Goal: Task Accomplishment & Management: Manage account settings

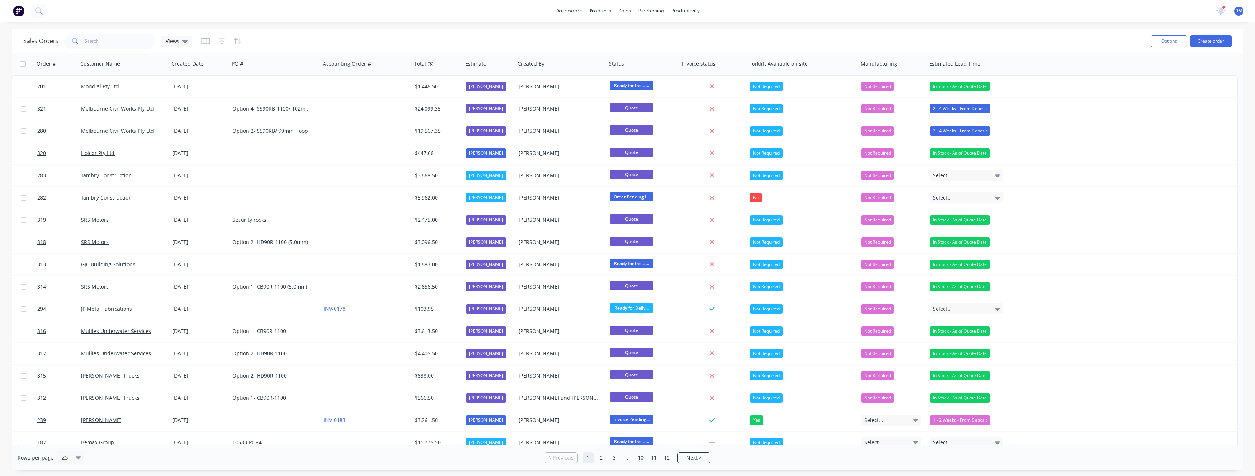
click at [272, 36] on div "Sales Orders Views" at bounding box center [583, 41] width 1121 height 18
click at [280, 38] on div "Sales Orders Views" at bounding box center [583, 41] width 1121 height 18
click at [282, 40] on div "Sales Orders Views" at bounding box center [583, 41] width 1121 height 18
click at [322, 42] on div "Sales Orders Views" at bounding box center [583, 41] width 1121 height 18
click at [311, 35] on div "Sales Orders Views" at bounding box center [583, 41] width 1121 height 18
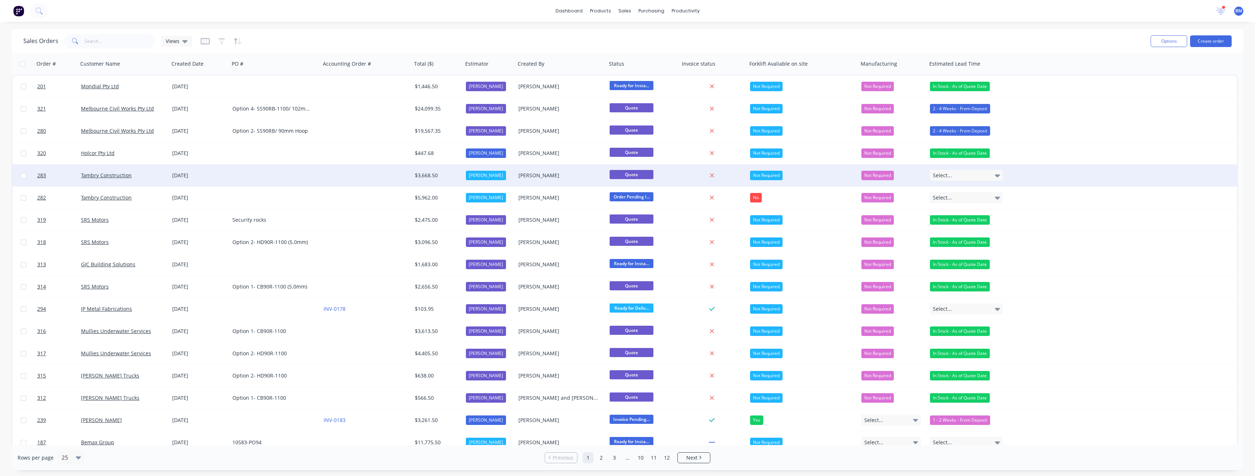
click at [997, 172] on icon at bounding box center [997, 175] width 5 height 8
click at [959, 212] on div "In Stock - As of Quote Date" at bounding box center [963, 214] width 60 height 10
click at [959, 175] on div "In Stock - As of Quote Date" at bounding box center [960, 175] width 60 height 9
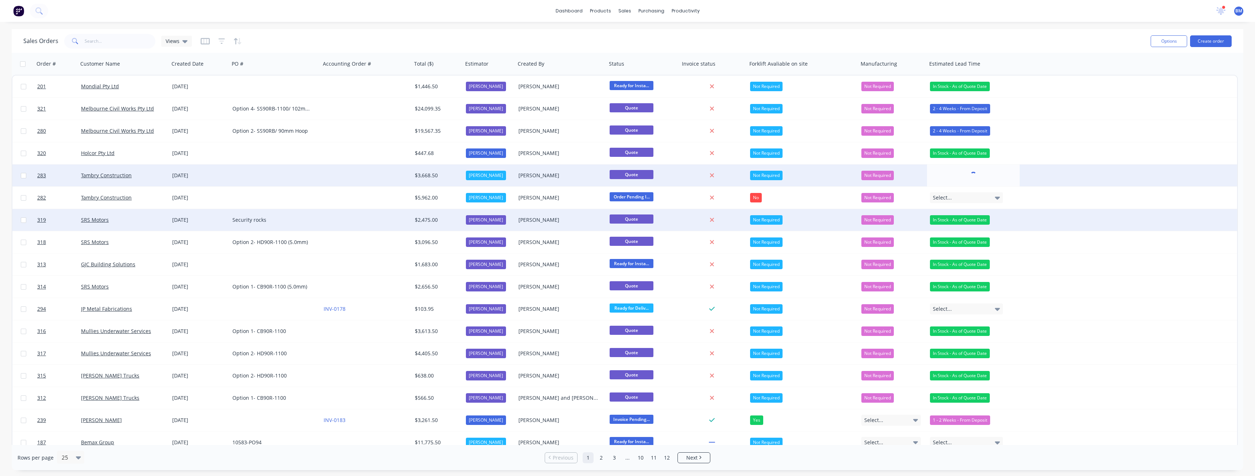
drag, startPoint x: 1073, startPoint y: 221, endPoint x: 1036, endPoint y: 209, distance: 39.2
click at [1071, 221] on div "319 SRS Motors [DATE] Security rocks $2,475.00 [PERSON_NAME] [PERSON_NAME] Quot…" at bounding box center [624, 220] width 1225 height 22
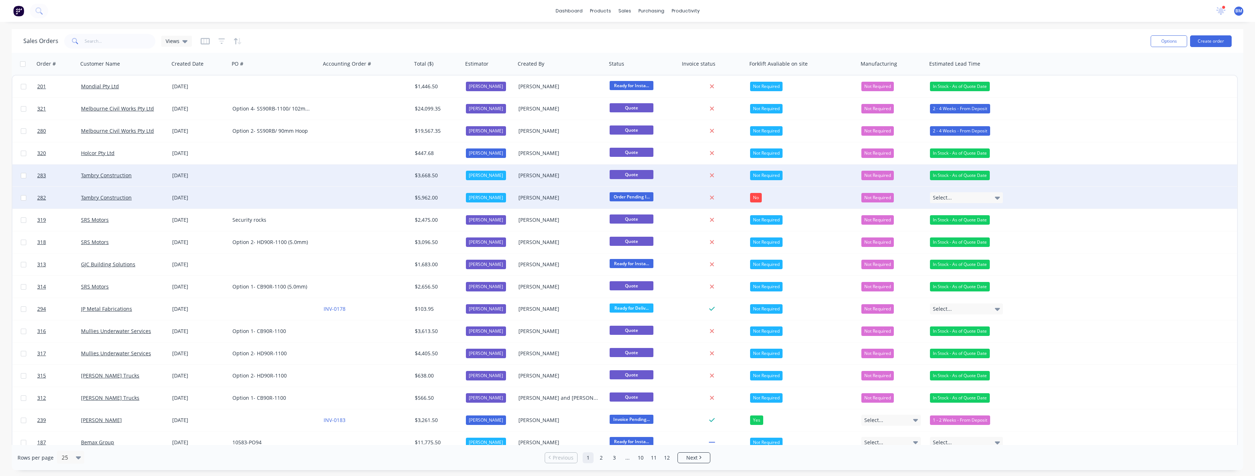
click at [954, 193] on div "Select..." at bounding box center [966, 197] width 73 height 11
click at [956, 234] on div "In Stock - As of Quote Date" at bounding box center [963, 237] width 60 height 10
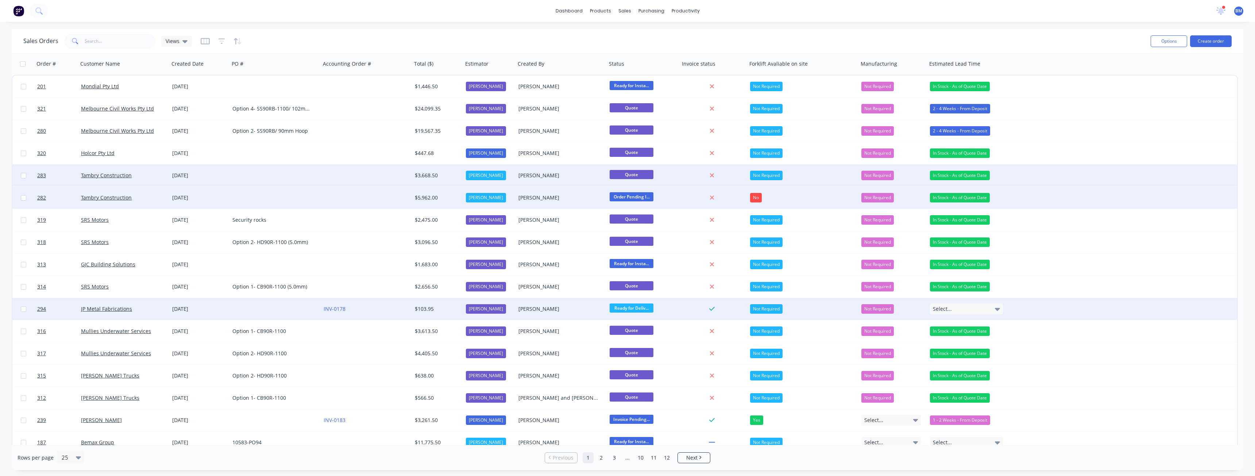
click at [943, 308] on span "Select..." at bounding box center [942, 308] width 19 height 7
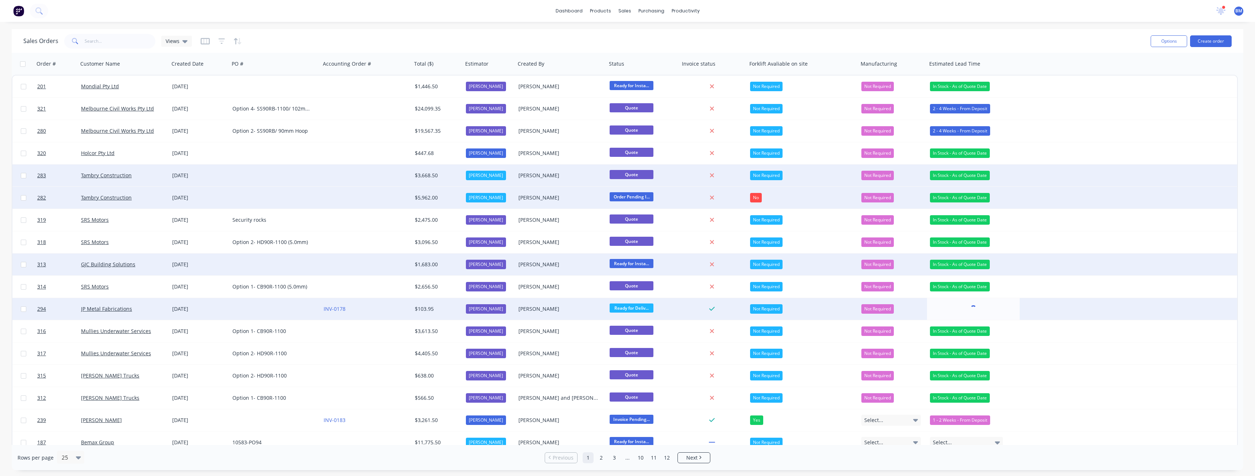
click at [1031, 261] on div "313 GJC Building Solutions [DATE] $1,683.00 [PERSON_NAME] [PERSON_NAME] Ready f…" at bounding box center [624, 265] width 1225 height 22
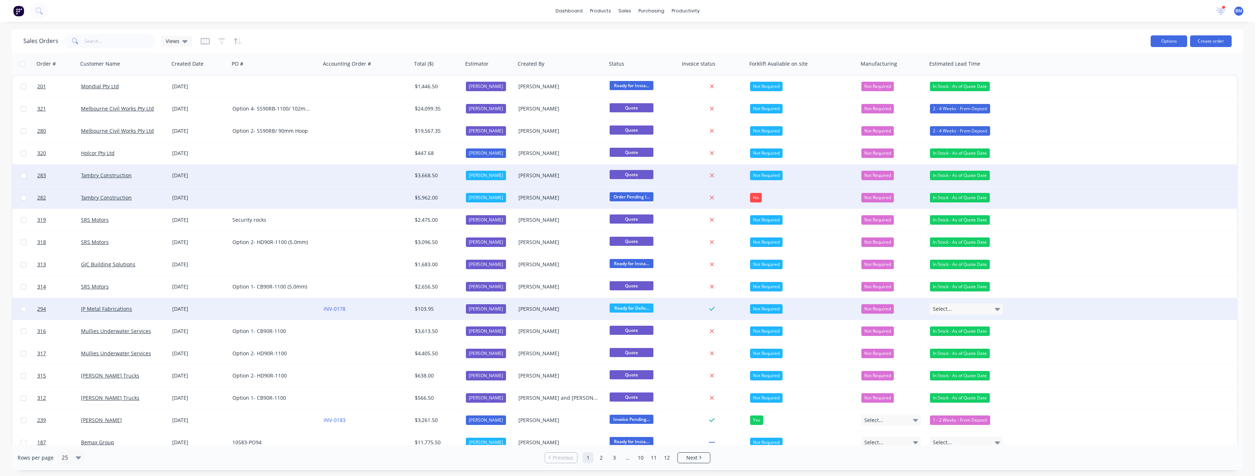
click at [1165, 40] on button "Options" at bounding box center [1169, 41] width 36 height 12
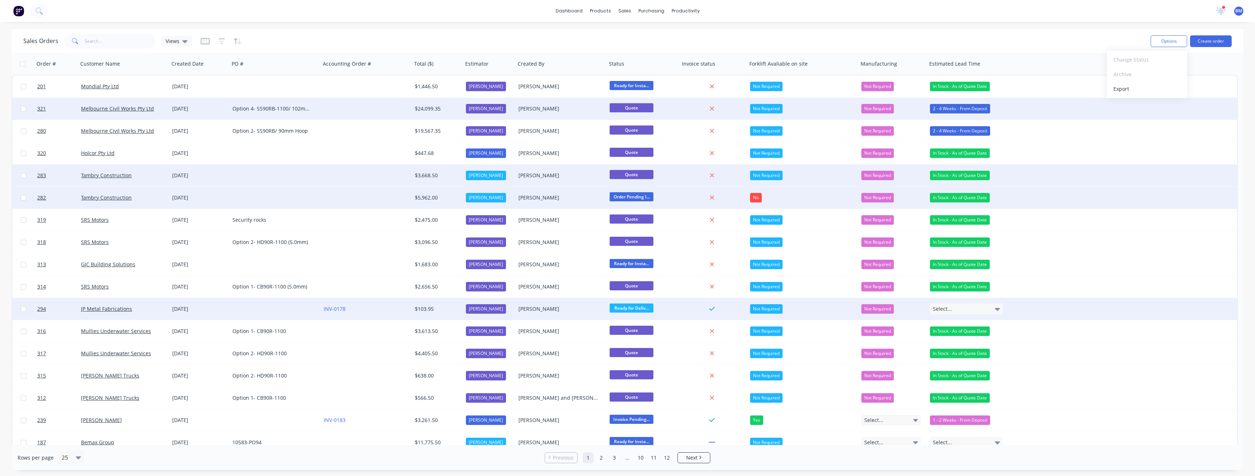
click at [1039, 116] on div "321 Melbourne Civil Works Pty Ltd [DATE] Option 4- SS90RB-1100/ 102mm Hoop $24,…" at bounding box center [624, 109] width 1225 height 22
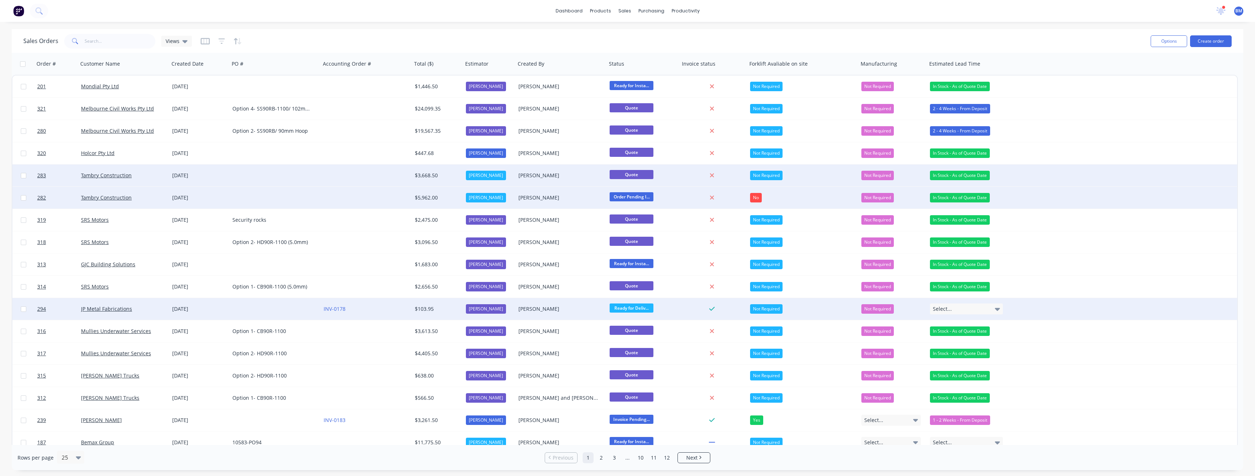
click at [270, 7] on div "dashboard products sales purchasing productivity dashboard products Product Cat…" at bounding box center [627, 11] width 1255 height 22
click at [94, 43] on input "text" at bounding box center [120, 41] width 71 height 15
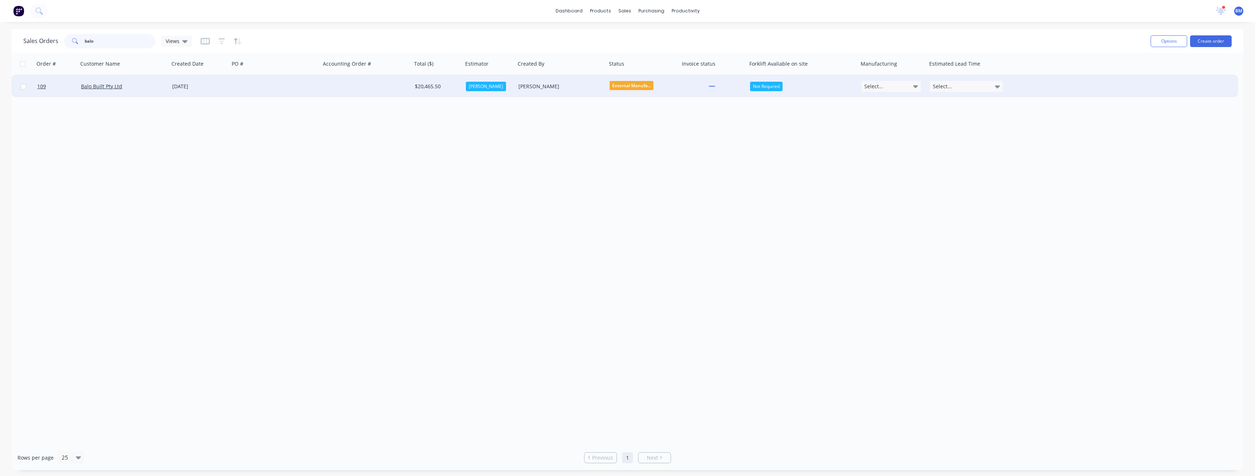
type input "balo"
click at [233, 82] on div at bounding box center [274, 87] width 91 height 22
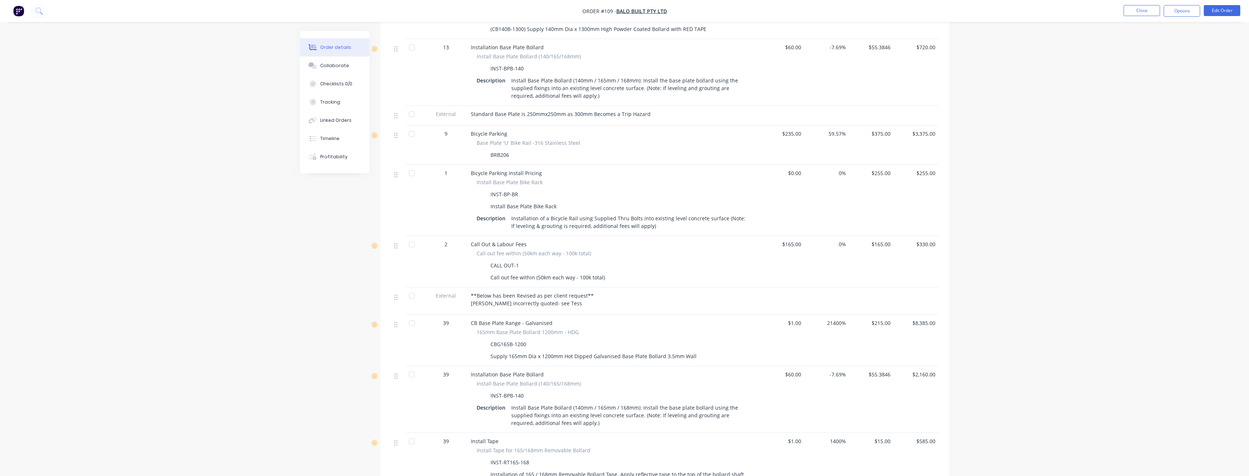
scroll to position [328, 0]
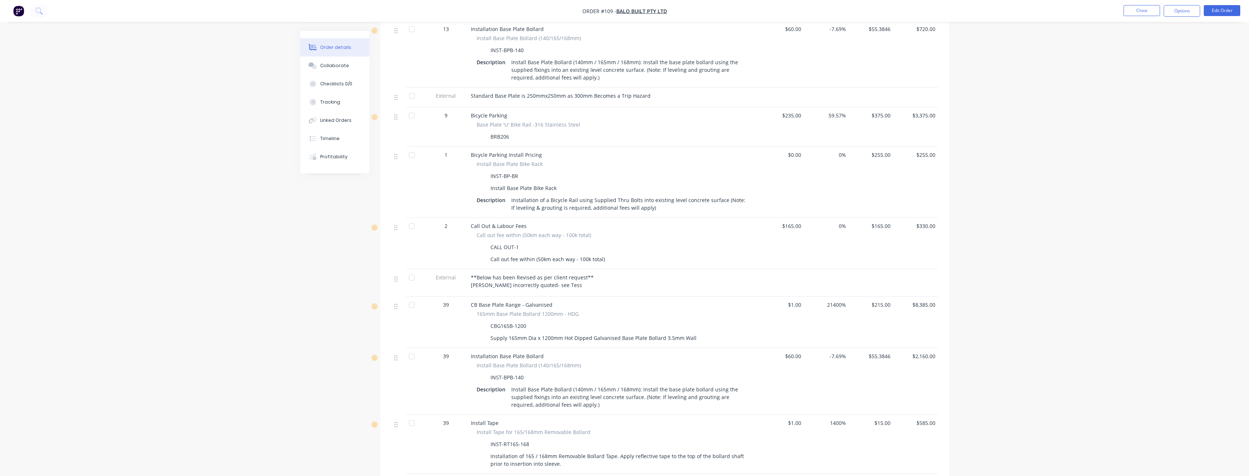
drag, startPoint x: 186, startPoint y: 75, endPoint x: 111, endPoint y: 167, distance: 119.5
click at [111, 170] on div "Order details Collaborate Checklists 0/0 Tracking Linked Orders Timeline Profit…" at bounding box center [624, 138] width 1249 height 932
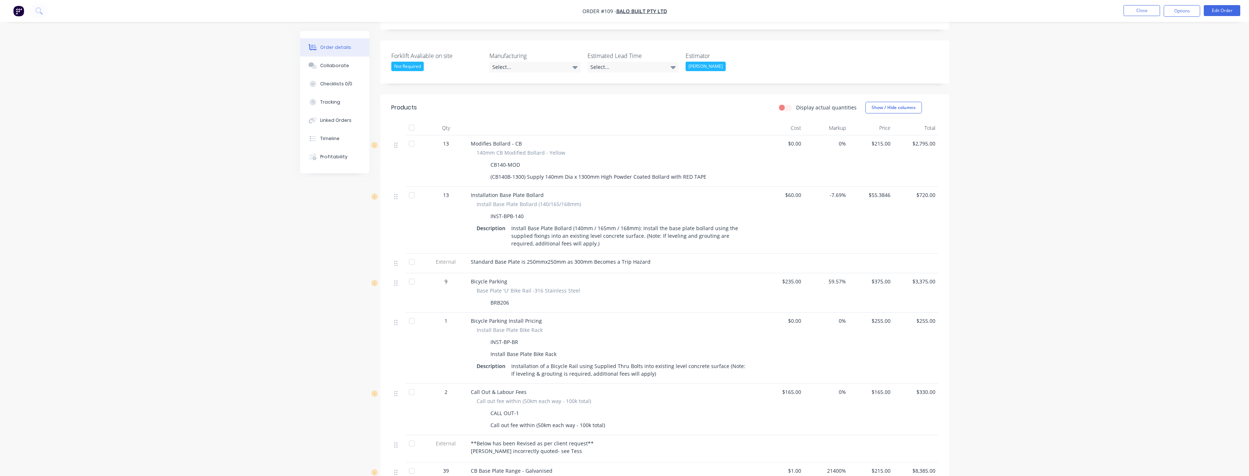
scroll to position [146, 0]
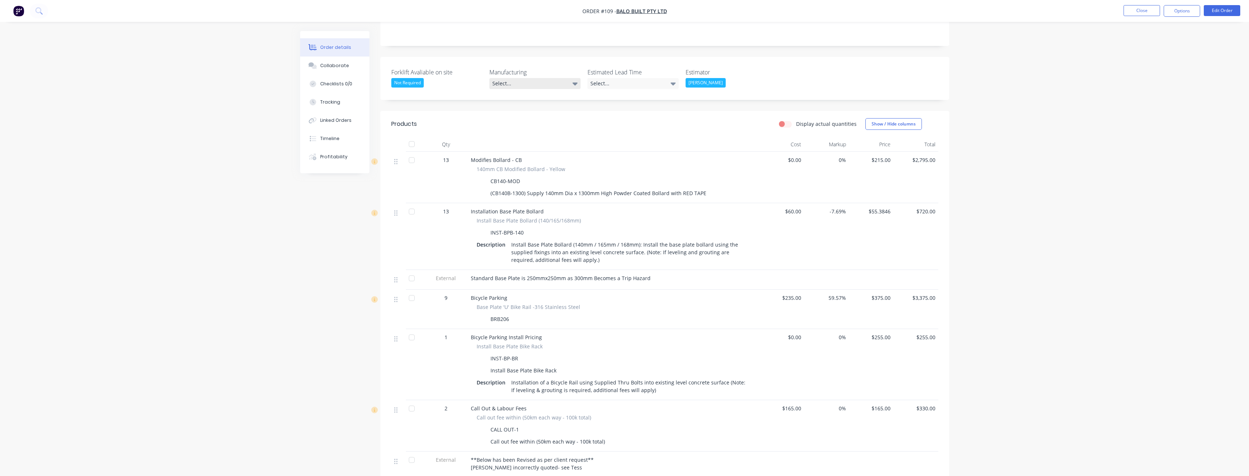
click at [575, 82] on icon at bounding box center [575, 84] width 5 height 8
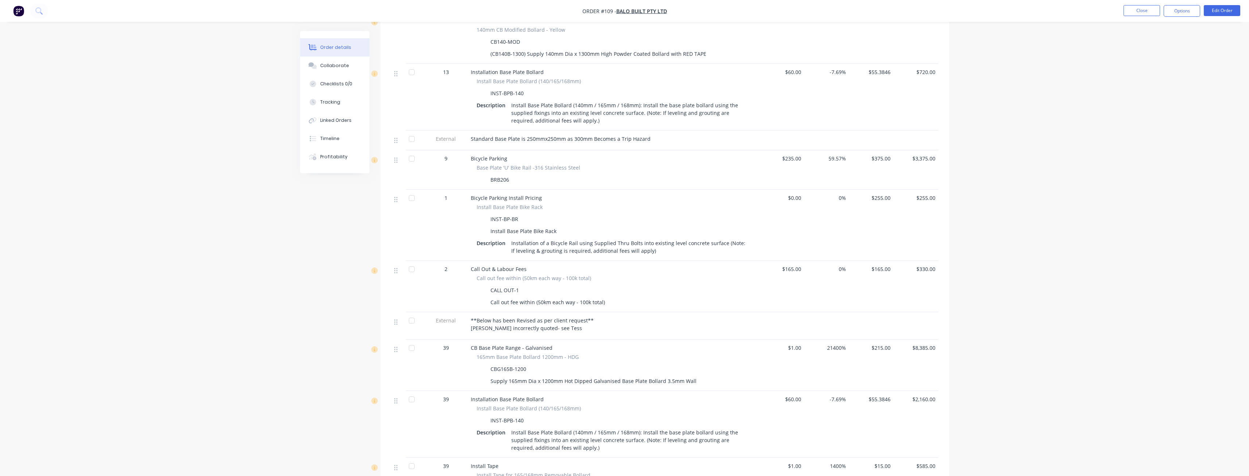
scroll to position [245, 0]
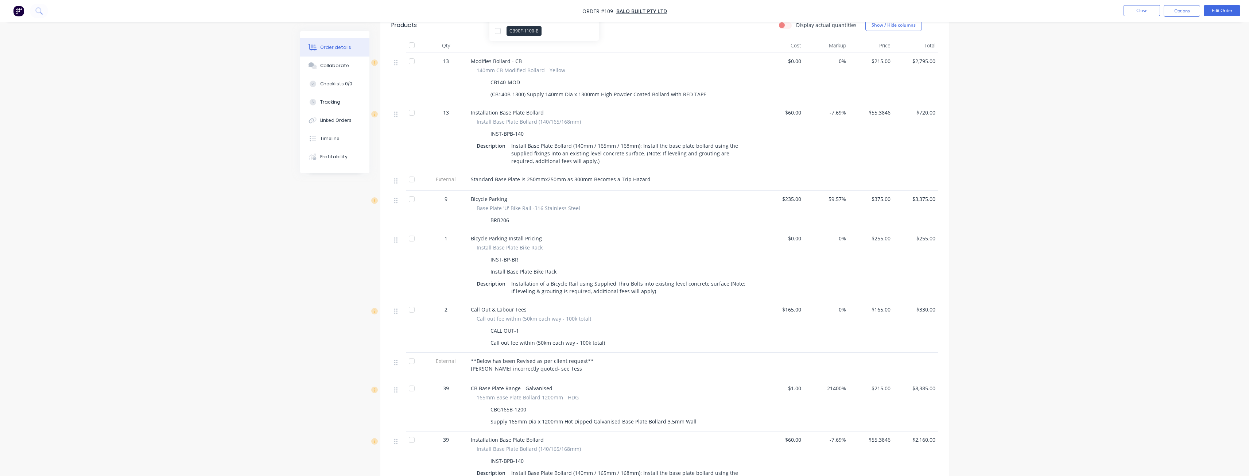
click at [276, 225] on div "Order details Collaborate Checklists 0/0 Tracking Linked Orders Timeline Profit…" at bounding box center [624, 221] width 1249 height 932
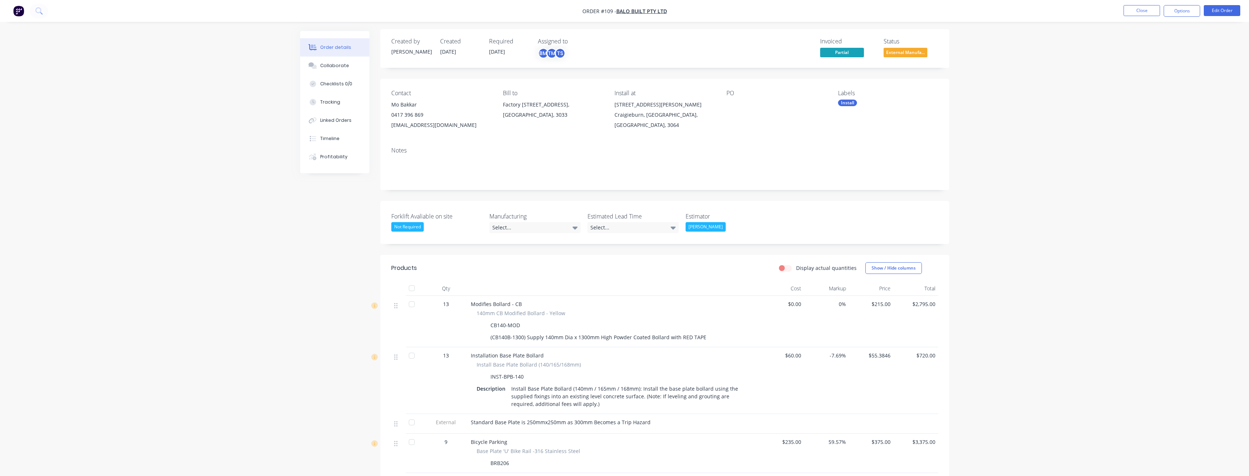
scroll to position [0, 0]
click at [18, 11] on img "button" at bounding box center [18, 10] width 11 height 11
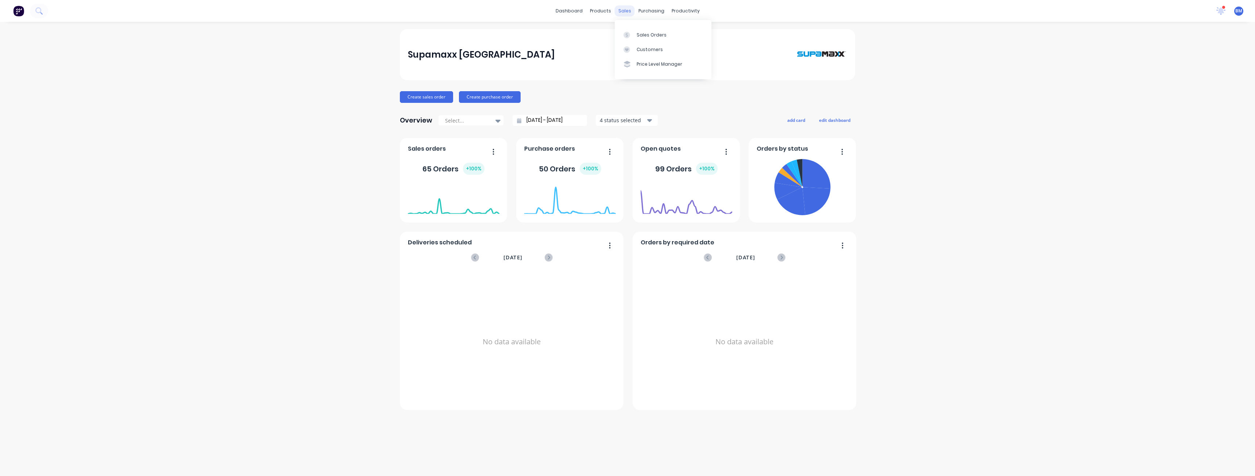
click at [620, 12] on div "sales" at bounding box center [625, 10] width 20 height 11
click at [641, 32] on div "Sales Orders" at bounding box center [652, 35] width 30 height 7
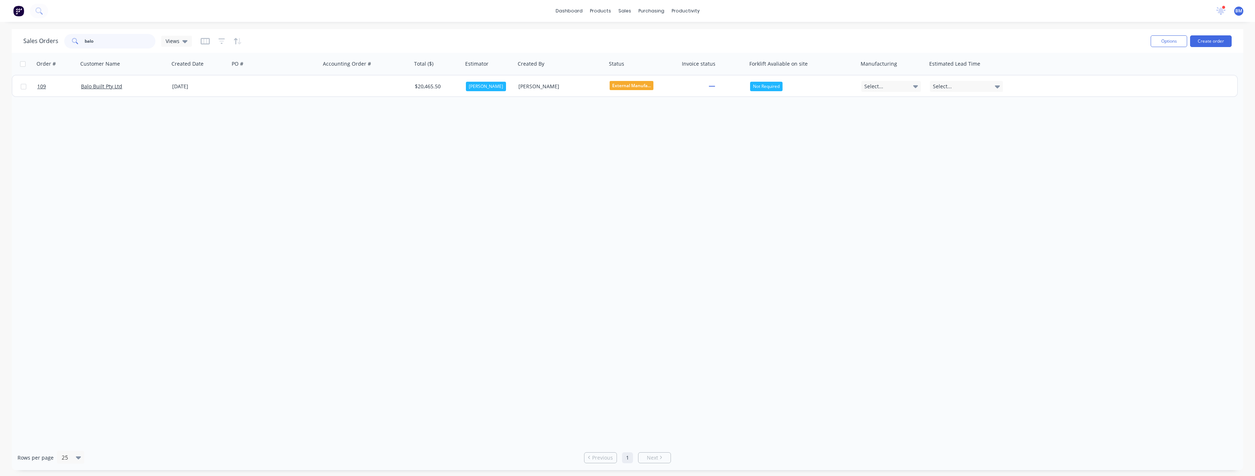
drag, startPoint x: 100, startPoint y: 41, endPoint x: 65, endPoint y: 47, distance: 34.8
click at [65, 47] on div "balo" at bounding box center [109, 41] width 91 height 15
click at [86, 42] on input "4dimensions" at bounding box center [120, 41] width 71 height 15
type input "4 dimensions"
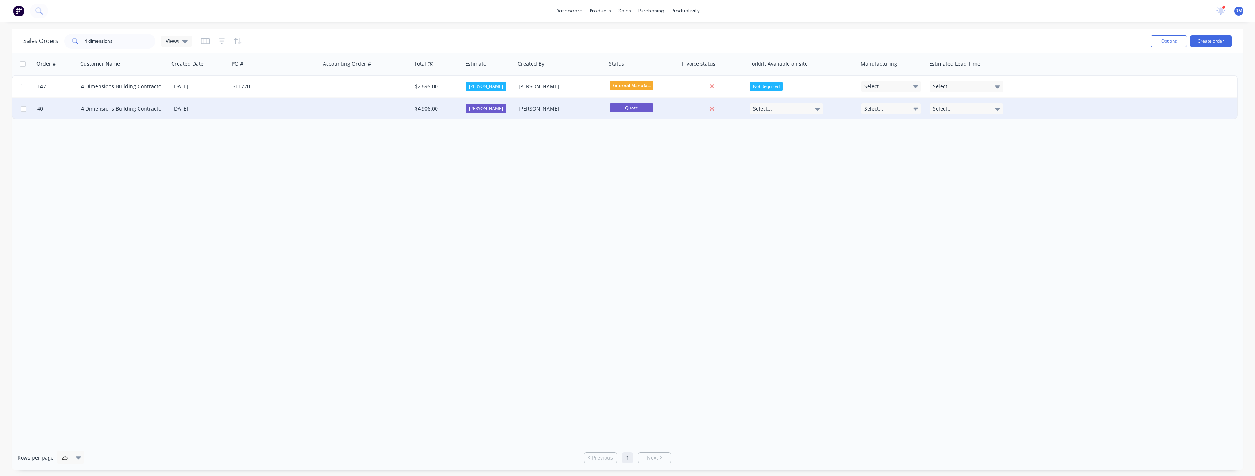
click at [241, 108] on div at bounding box center [274, 109] width 91 height 22
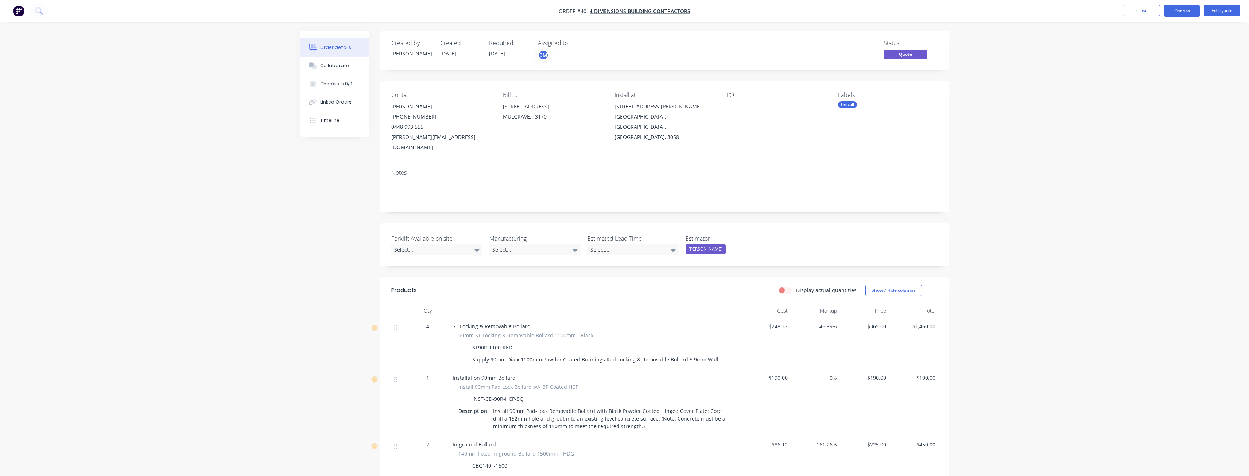
click at [701, 244] on div "[PERSON_NAME]" at bounding box center [706, 248] width 40 height 9
click at [704, 267] on div "[PERSON_NAME]" at bounding box center [711, 267] width 40 height 9
click at [746, 234] on label "Estimator" at bounding box center [731, 238] width 91 height 9
click at [550, 53] on div "BM" at bounding box center [574, 55] width 73 height 11
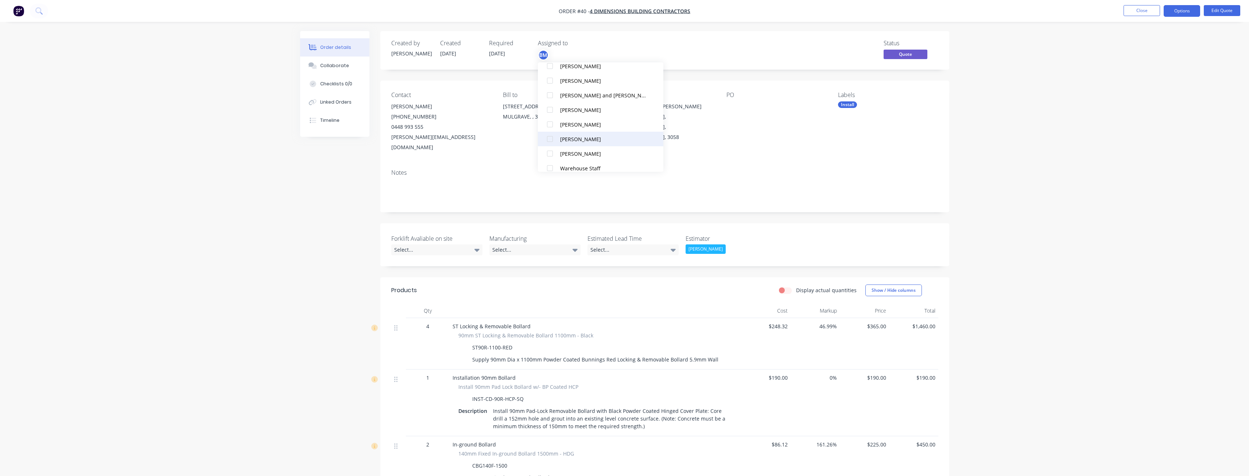
click at [549, 136] on div at bounding box center [550, 139] width 15 height 15
click at [548, 144] on div at bounding box center [550, 146] width 15 height 15
click at [709, 169] on div "Notes" at bounding box center [664, 172] width 547 height 7
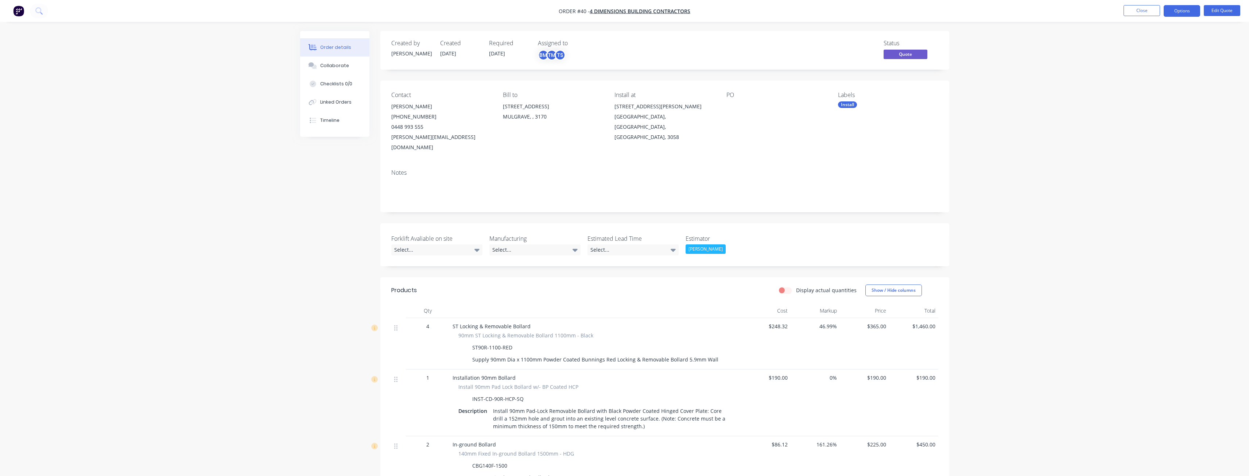
click at [569, 136] on div "Bill to [STREET_ADDRESS]" at bounding box center [553, 122] width 100 height 61
click at [674, 246] on icon at bounding box center [673, 250] width 5 height 8
click at [636, 283] on div "1 - 2 Weeks - From Deposit" at bounding box center [623, 283] width 60 height 9
click at [794, 231] on div "Forklift Avaliable on site Select... Manufacturing Select... Estimated Lead Tim…" at bounding box center [664, 244] width 569 height 43
click at [573, 246] on icon at bounding box center [575, 250] width 5 height 8
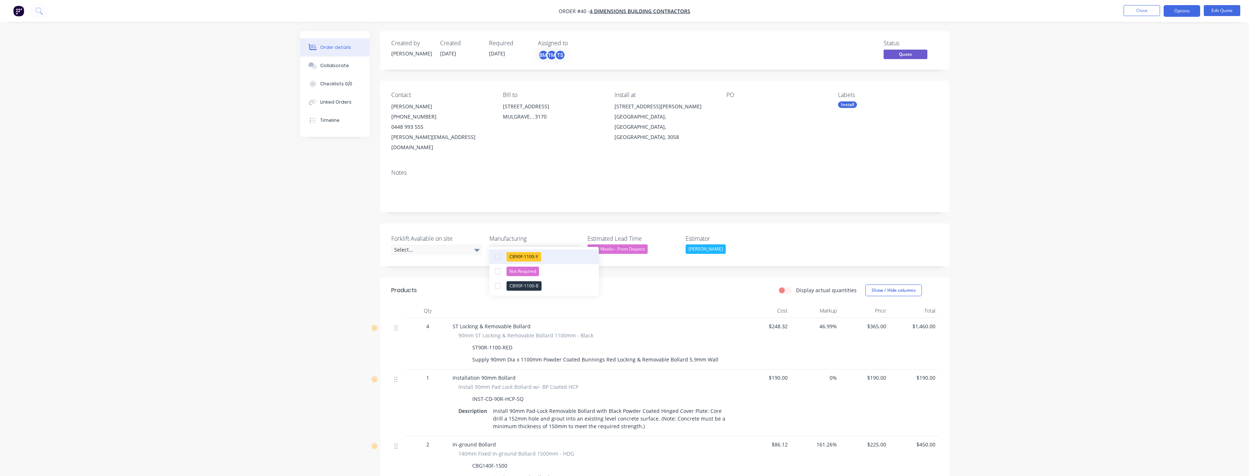
click at [496, 256] on div "button" at bounding box center [498, 257] width 15 height 15
click at [497, 281] on div "button" at bounding box center [498, 284] width 15 height 15
click at [665, 286] on header "Products Display actual quantities Show / Hide columns" at bounding box center [664, 290] width 569 height 26
click at [472, 244] on div "Select..." at bounding box center [436, 249] width 91 height 11
click at [594, 285] on div "Display actual quantities Show / Hide columns" at bounding box center [722, 291] width 431 height 12
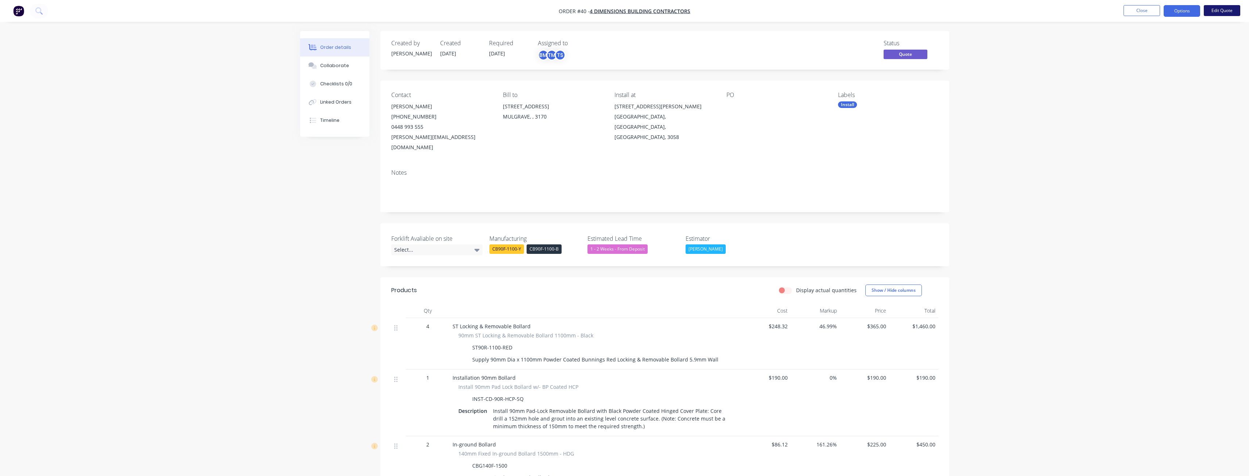
click at [1218, 7] on button "Edit Quote" at bounding box center [1222, 10] width 36 height 11
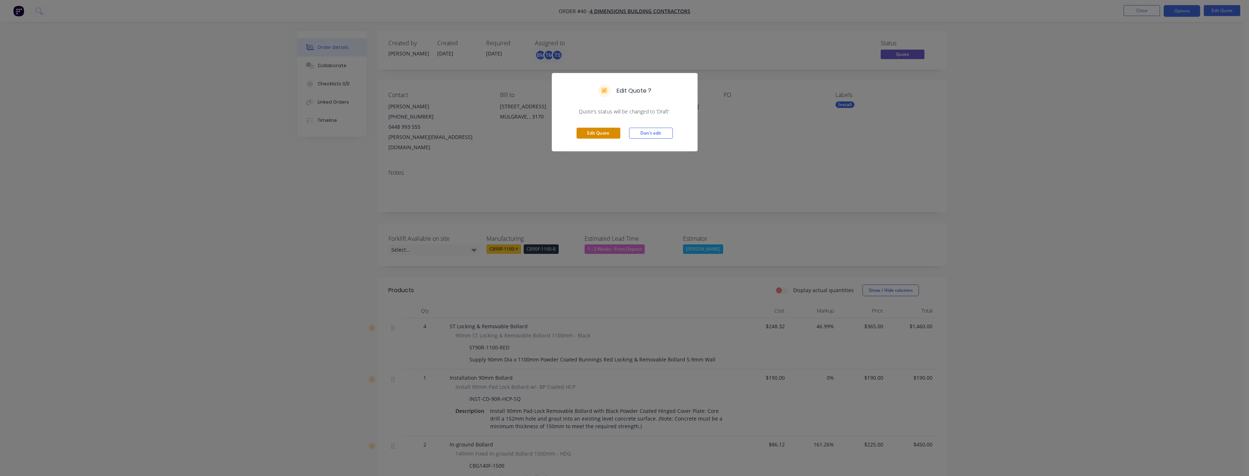
click at [595, 132] on button "Edit Quote" at bounding box center [599, 133] width 44 height 11
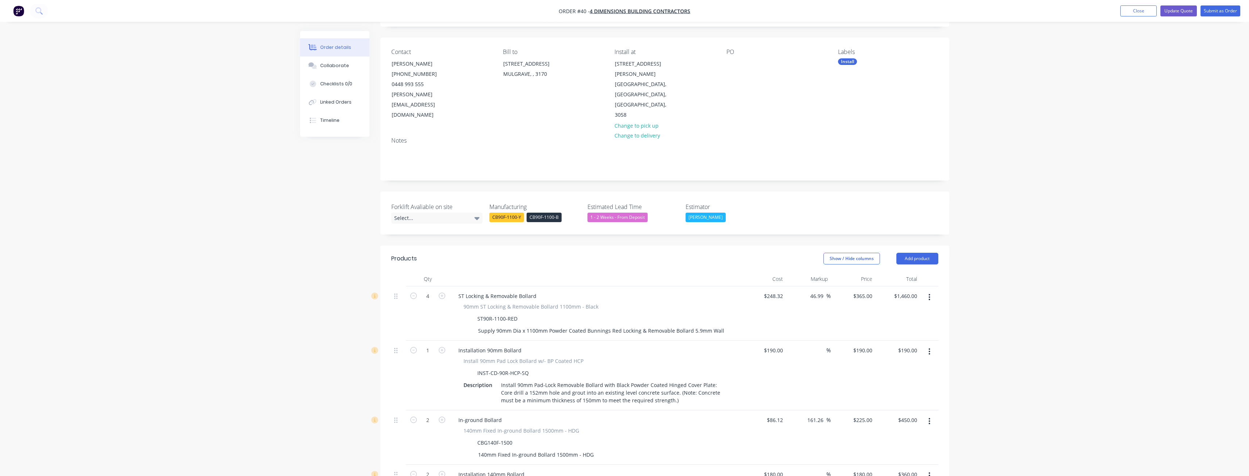
scroll to position [36, 0]
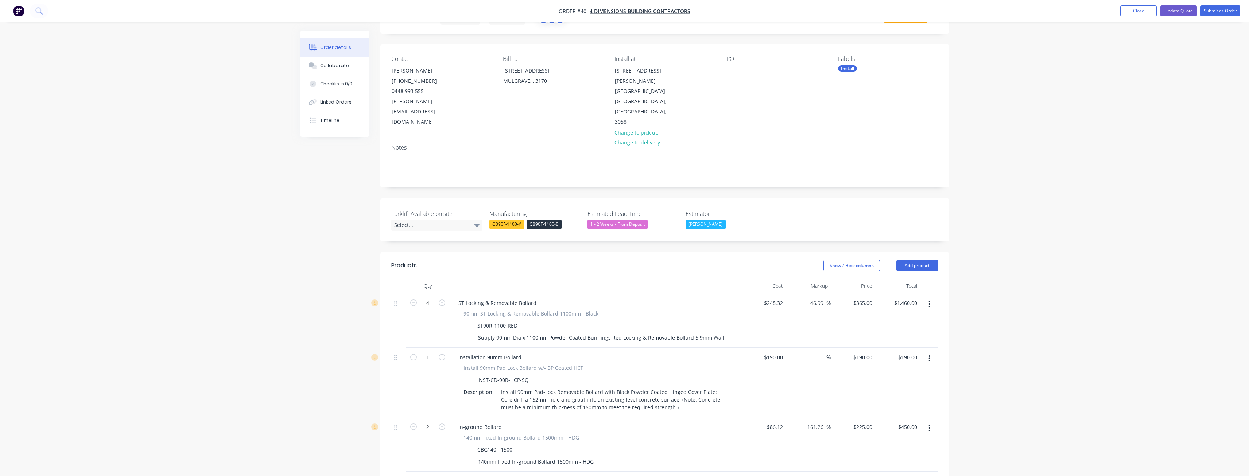
click at [510, 220] on div "CB90F-1100-Y" at bounding box center [507, 224] width 35 height 9
click at [497, 218] on div "button" at bounding box center [498, 220] width 15 height 15
click at [499, 249] on div "button" at bounding box center [498, 249] width 15 height 15
click at [658, 228] on div "Created by [PERSON_NAME] Created [DATE] Required [DATE] Assigned to BM TM TS St…" at bounding box center [664, 478] width 569 height 966
click at [761, 209] on label "Estimator" at bounding box center [731, 213] width 91 height 9
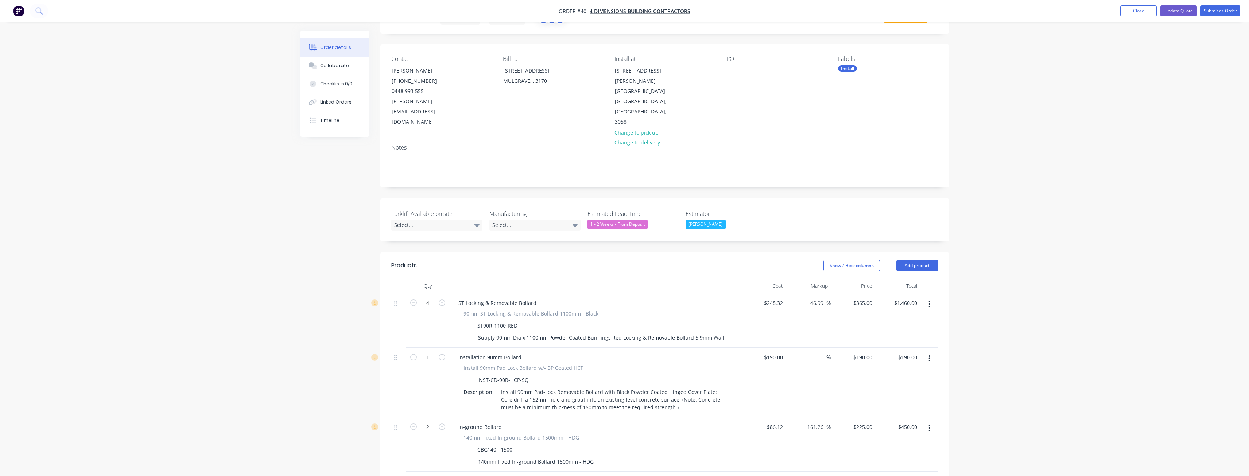
scroll to position [0, 0]
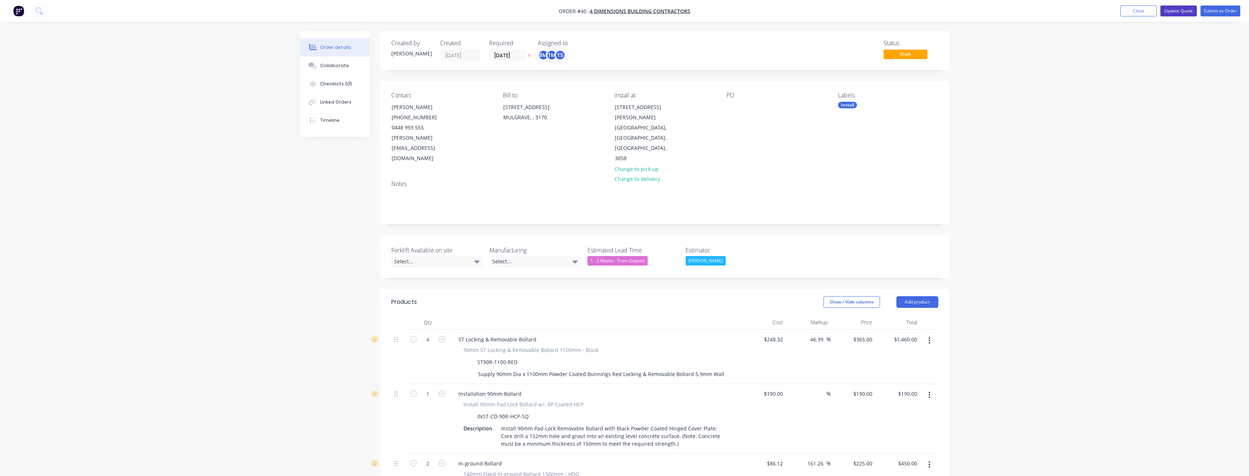
click at [1180, 8] on button "Update Quote" at bounding box center [1179, 10] width 36 height 11
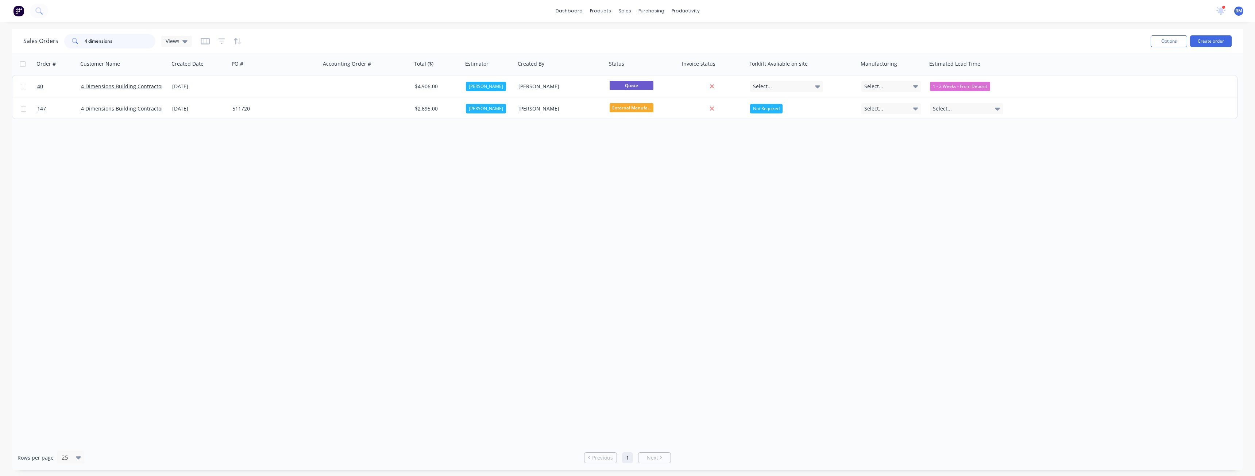
drag, startPoint x: 120, startPoint y: 42, endPoint x: 59, endPoint y: 42, distance: 61.3
click at [59, 42] on div "Sales Orders 4 dimensions Views" at bounding box center [107, 41] width 169 height 15
type input "balo"
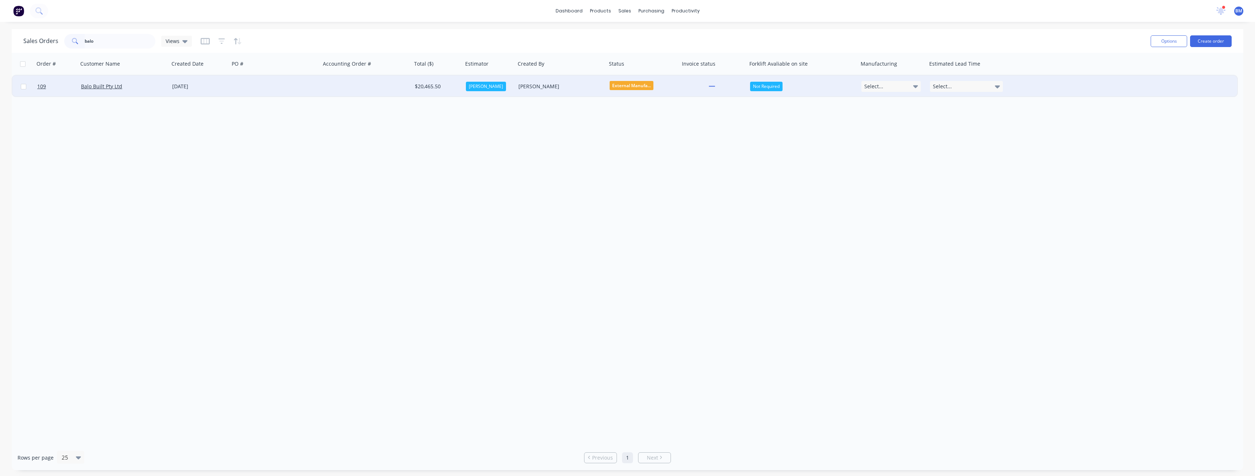
click at [233, 83] on div at bounding box center [274, 87] width 91 height 22
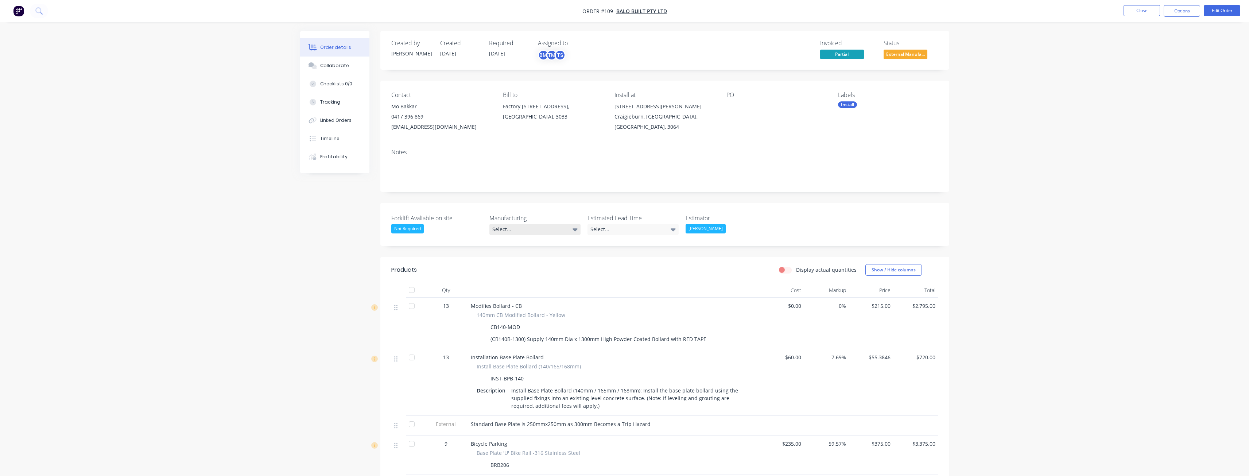
click at [575, 232] on icon at bounding box center [575, 229] width 5 height 8
click at [631, 264] on div "Display actual quantities Show / Hide columns" at bounding box center [722, 270] width 431 height 12
click at [674, 225] on icon at bounding box center [673, 229] width 5 height 8
click at [599, 287] on div "2 - 4 Weeks - From Deposit" at bounding box center [623, 288] width 60 height 9
click at [608, 270] on div "Display actual quantities Show / Hide columns" at bounding box center [722, 270] width 431 height 12
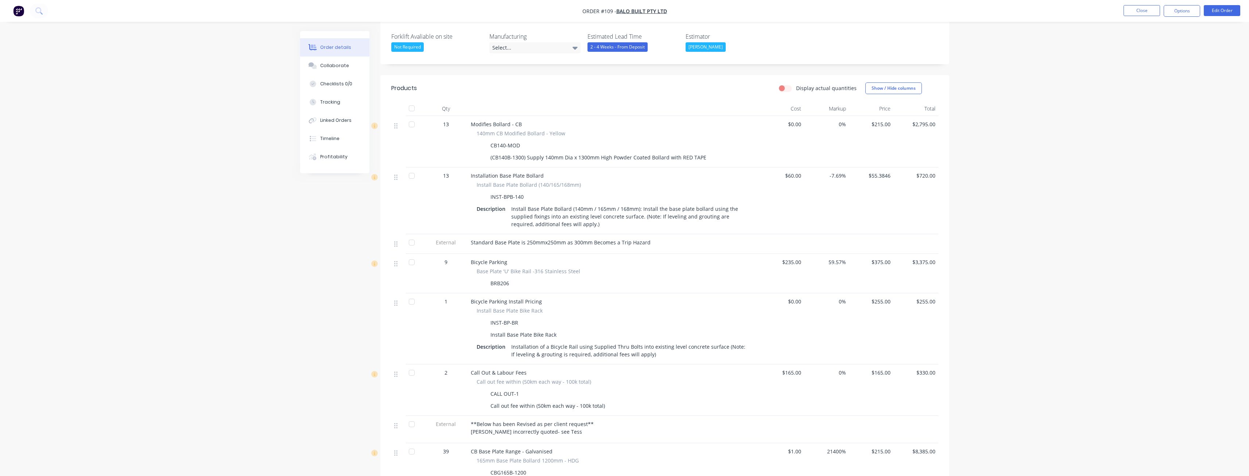
scroll to position [182, 0]
click at [1215, 8] on button "Edit Order" at bounding box center [1222, 10] width 36 height 11
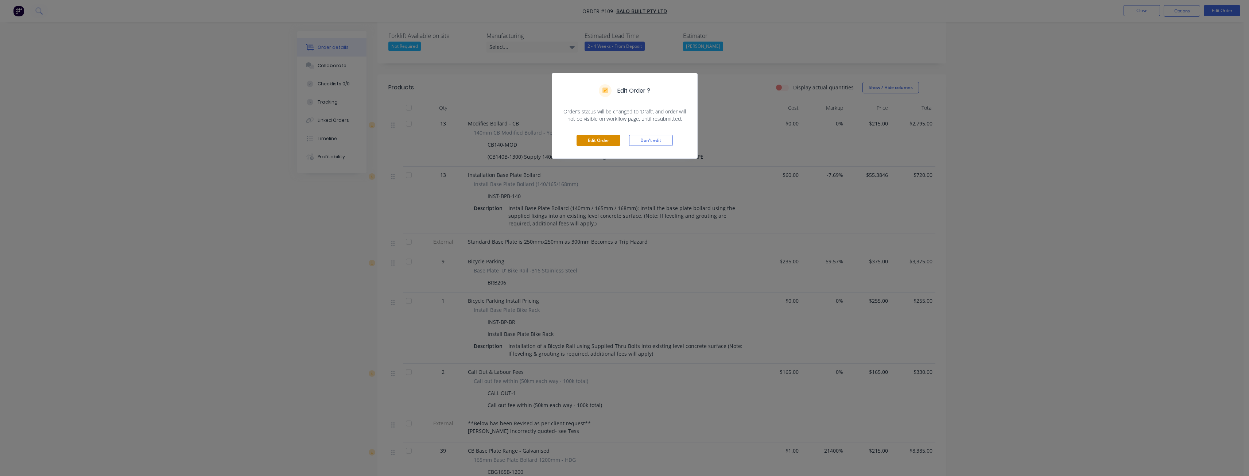
click at [601, 138] on button "Edit Order" at bounding box center [599, 140] width 44 height 11
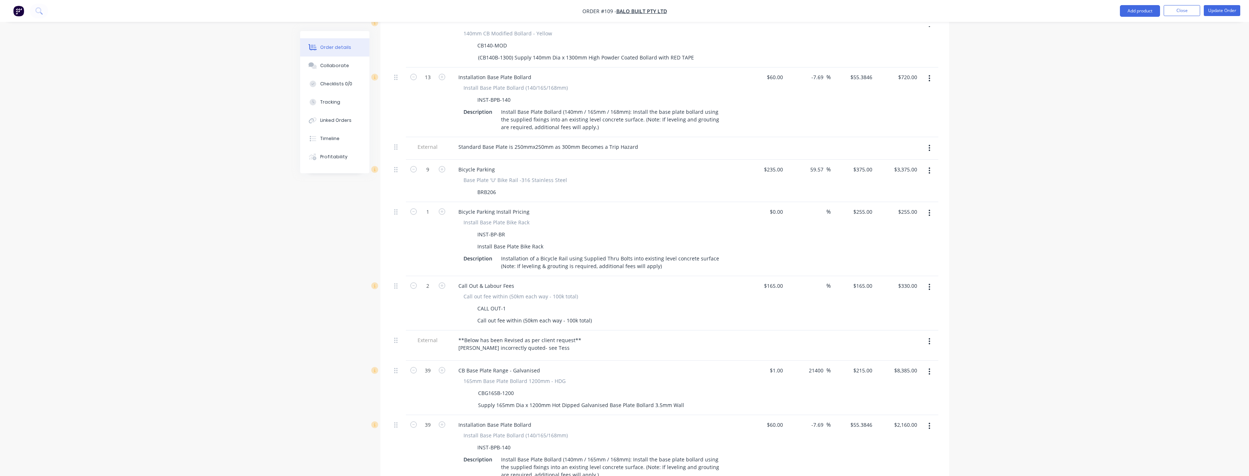
scroll to position [328, 0]
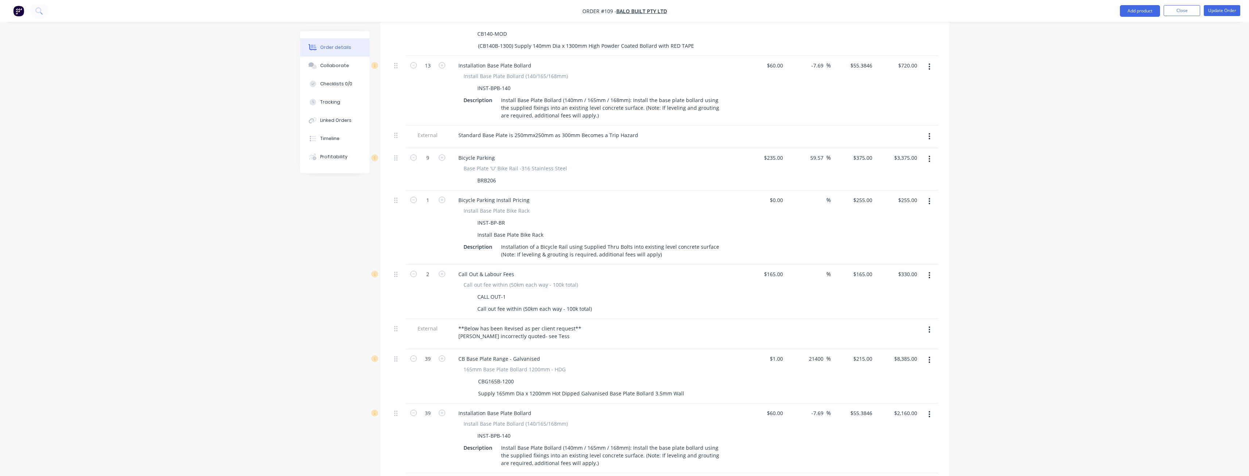
click at [930, 326] on icon "button" at bounding box center [929, 329] width 1 height 7
click at [892, 358] on div "Delete" at bounding box center [904, 363] width 56 height 11
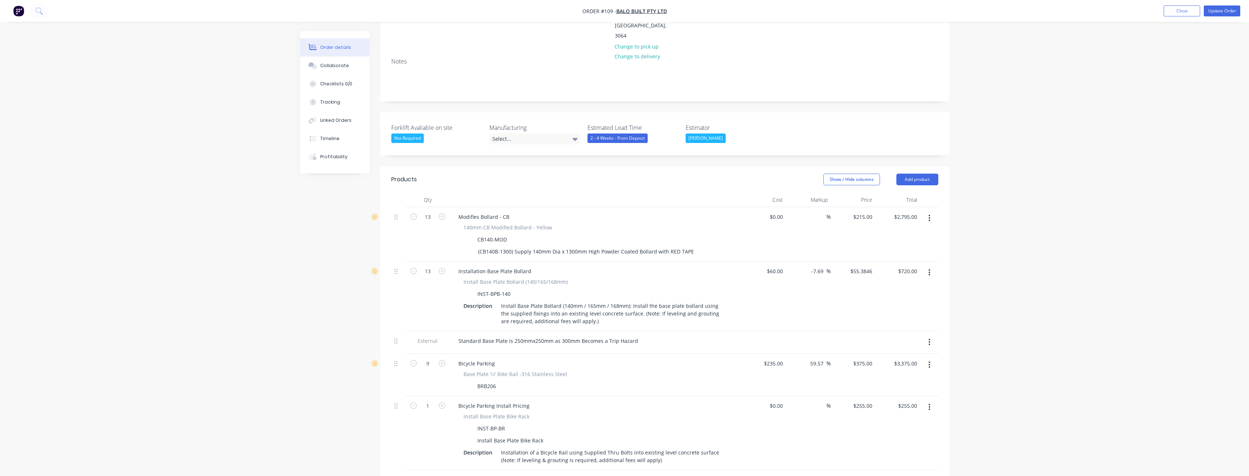
scroll to position [73, 0]
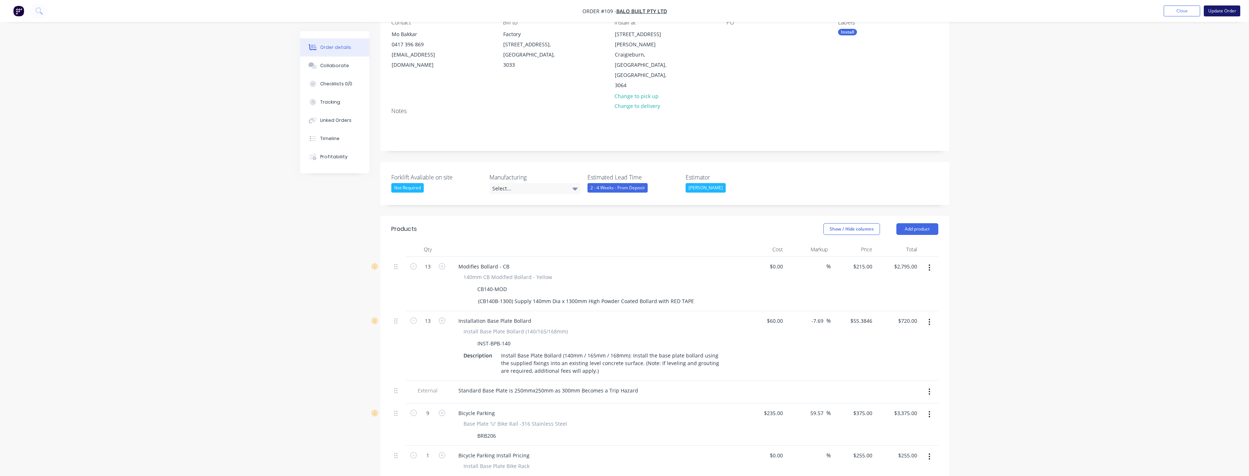
click at [1215, 8] on button "Update Order" at bounding box center [1222, 10] width 36 height 11
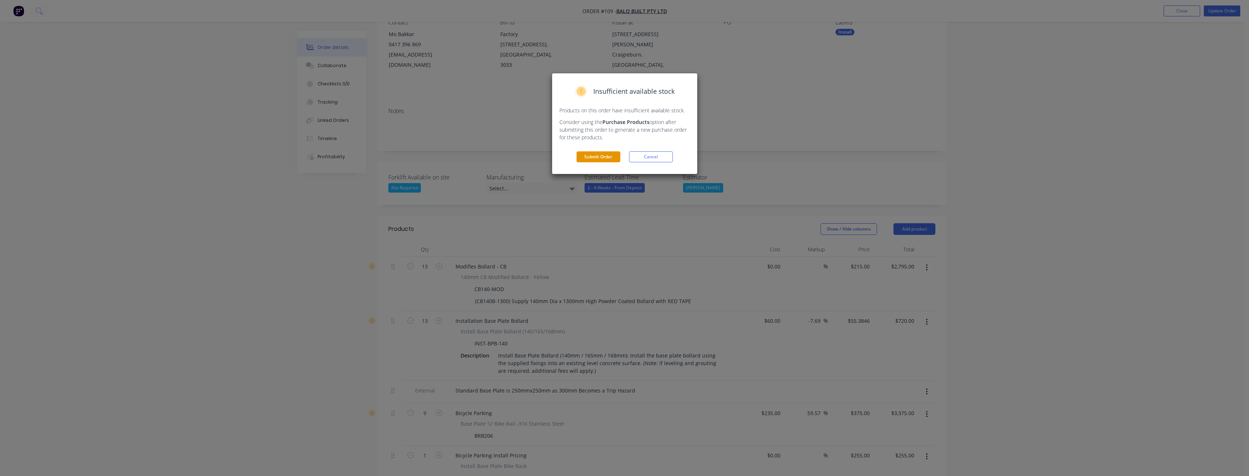
click at [606, 154] on button "Submit Order" at bounding box center [599, 156] width 44 height 11
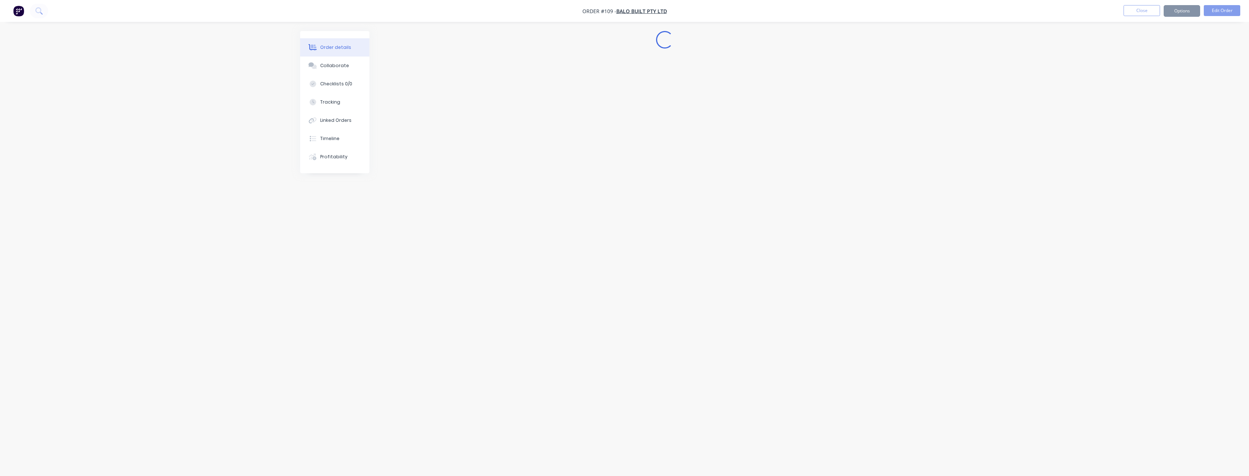
scroll to position [0, 0]
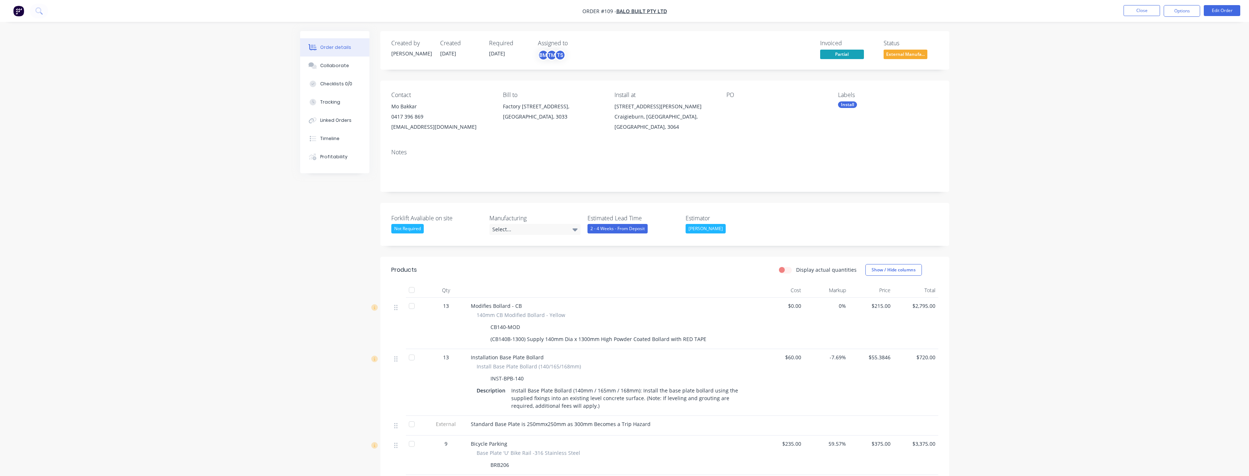
drag, startPoint x: 274, startPoint y: 257, endPoint x: 275, endPoint y: 252, distance: 4.9
click at [274, 257] on div "Order details Collaborate Checklists 0/0 Tracking Linked Orders Timeline Profit…" at bounding box center [624, 452] width 1249 height 905
